Goal: Task Accomplishment & Management: Manage account settings

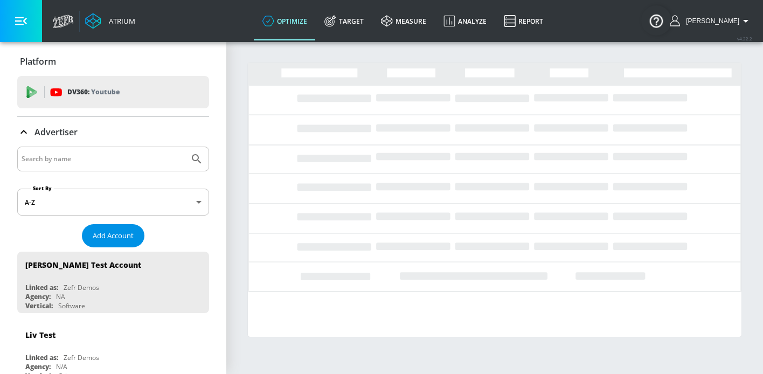
click at [99, 232] on span "Add Account" at bounding box center [113, 236] width 41 height 12
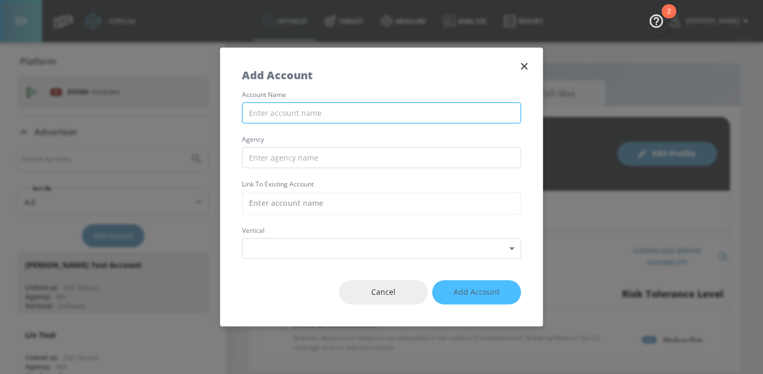
click at [304, 116] on input "text" at bounding box center [381, 112] width 279 height 21
click at [521, 69] on icon "button" at bounding box center [524, 66] width 6 height 6
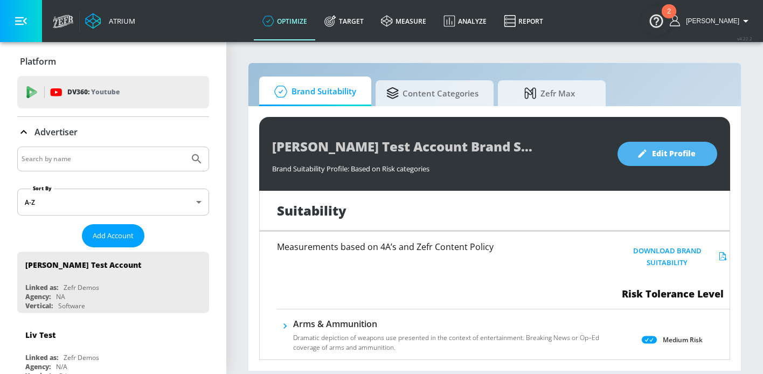
click at [656, 154] on span "Edit Profile" at bounding box center [667, 153] width 57 height 13
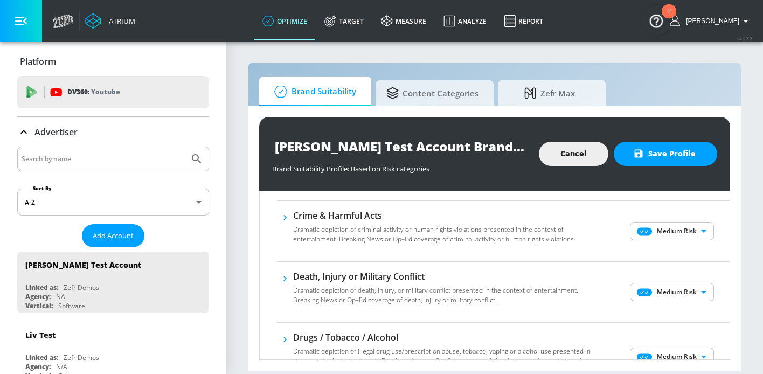
scroll to position [192, 0]
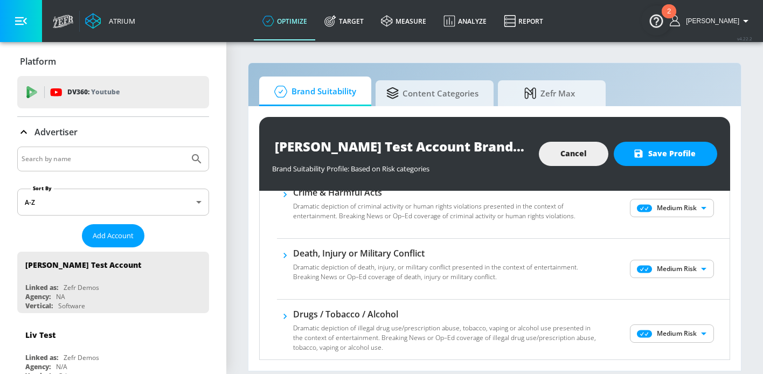
click at [287, 194] on icon "button" at bounding box center [285, 194] width 11 height 11
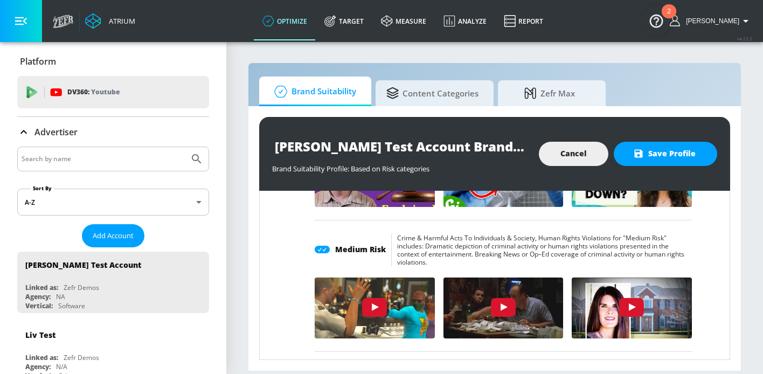
scroll to position [417, 0]
